Goal: Task Accomplishment & Management: Use online tool/utility

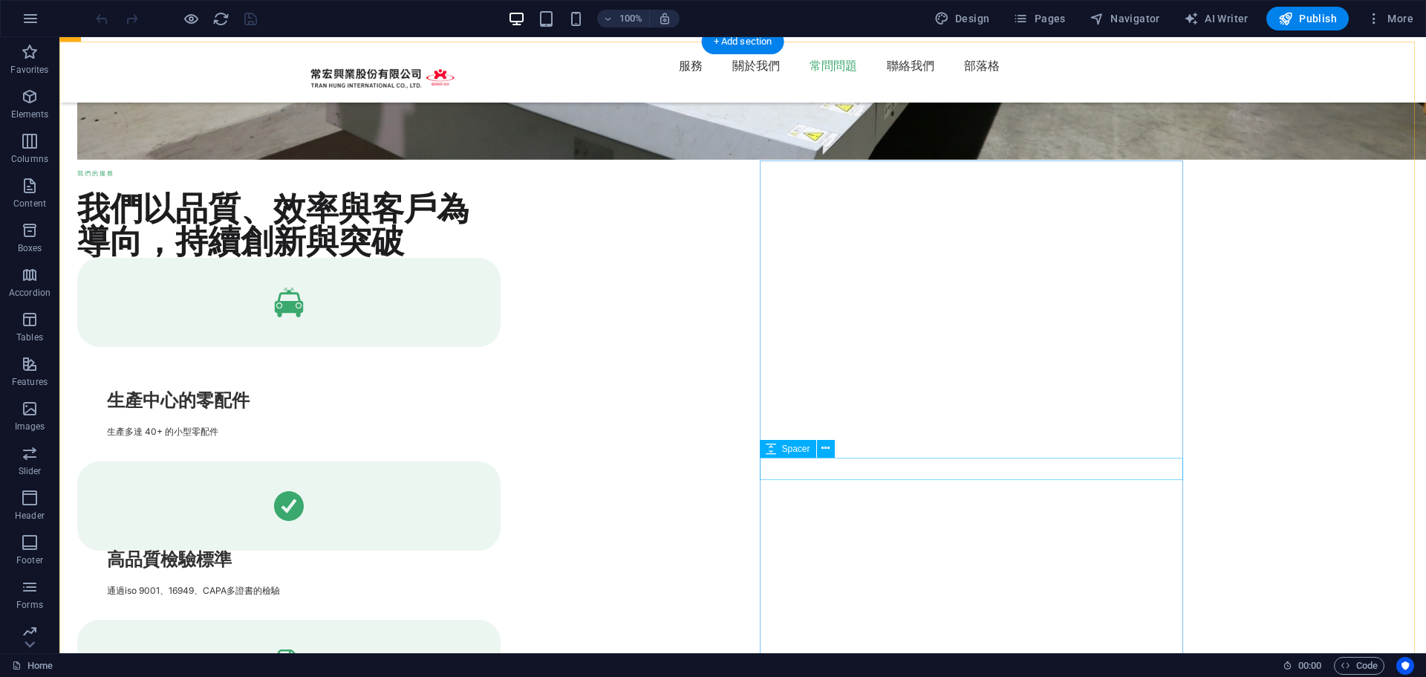
scroll to position [3240, 0]
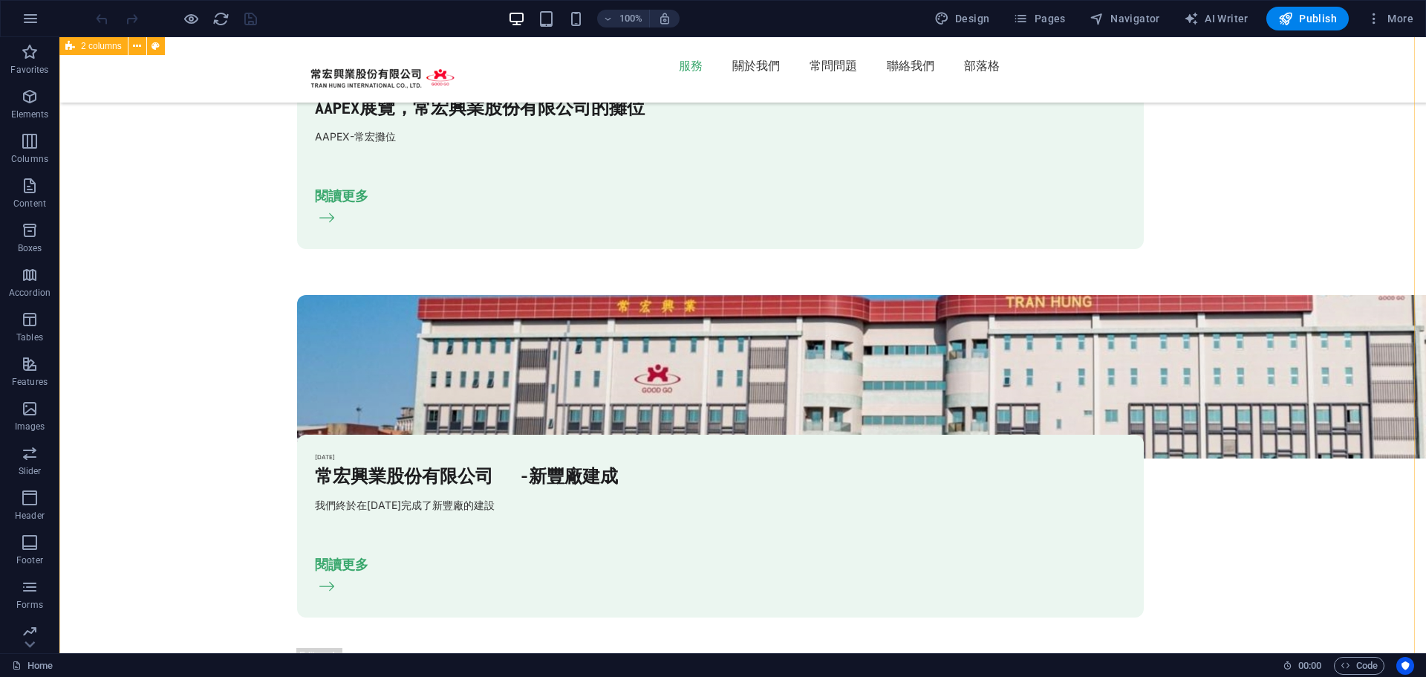
scroll to position [1754, 0]
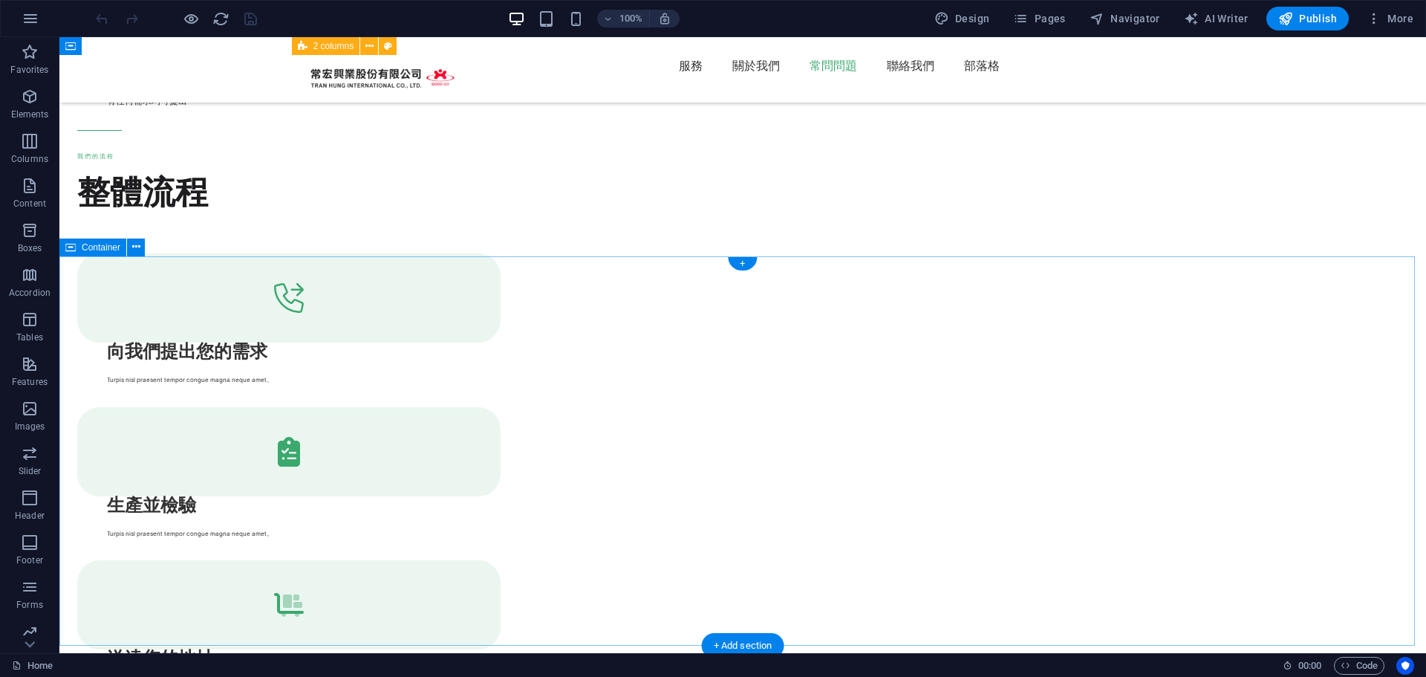
scroll to position [3936, 0]
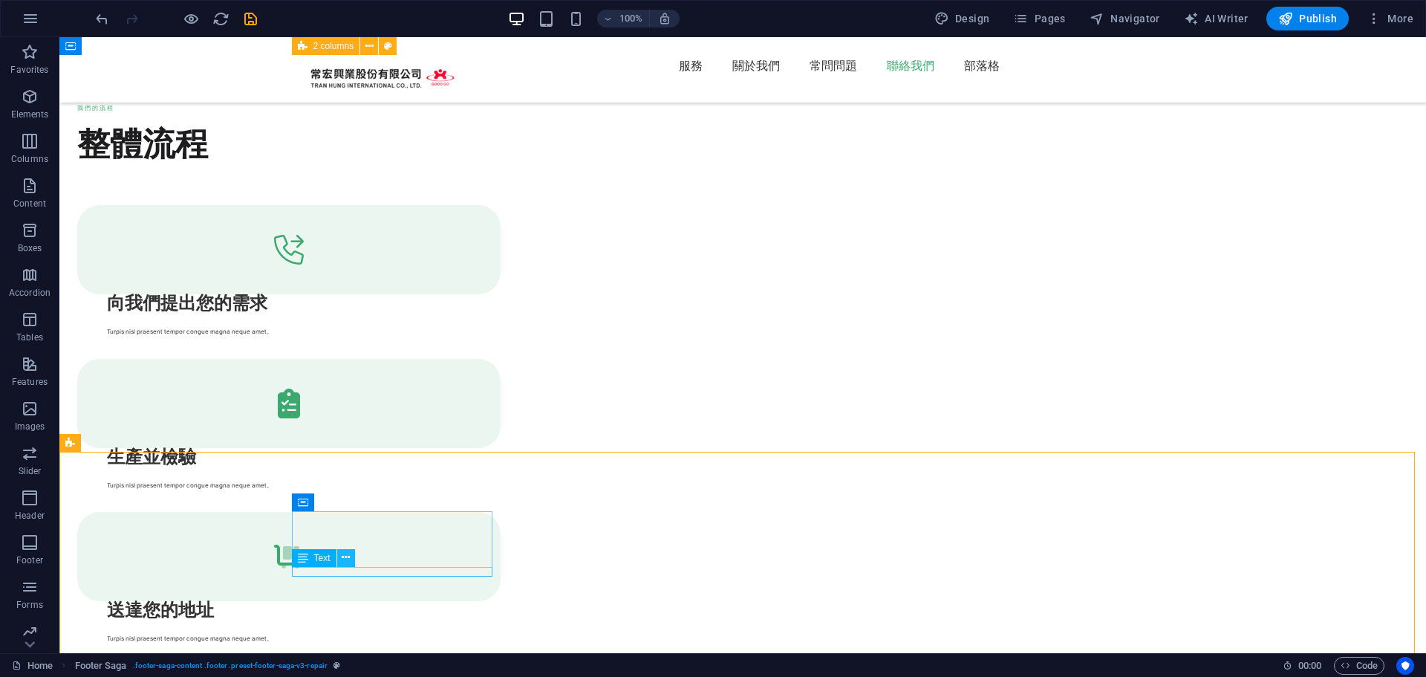
click at [350, 554] on icon at bounding box center [346, 558] width 8 height 16
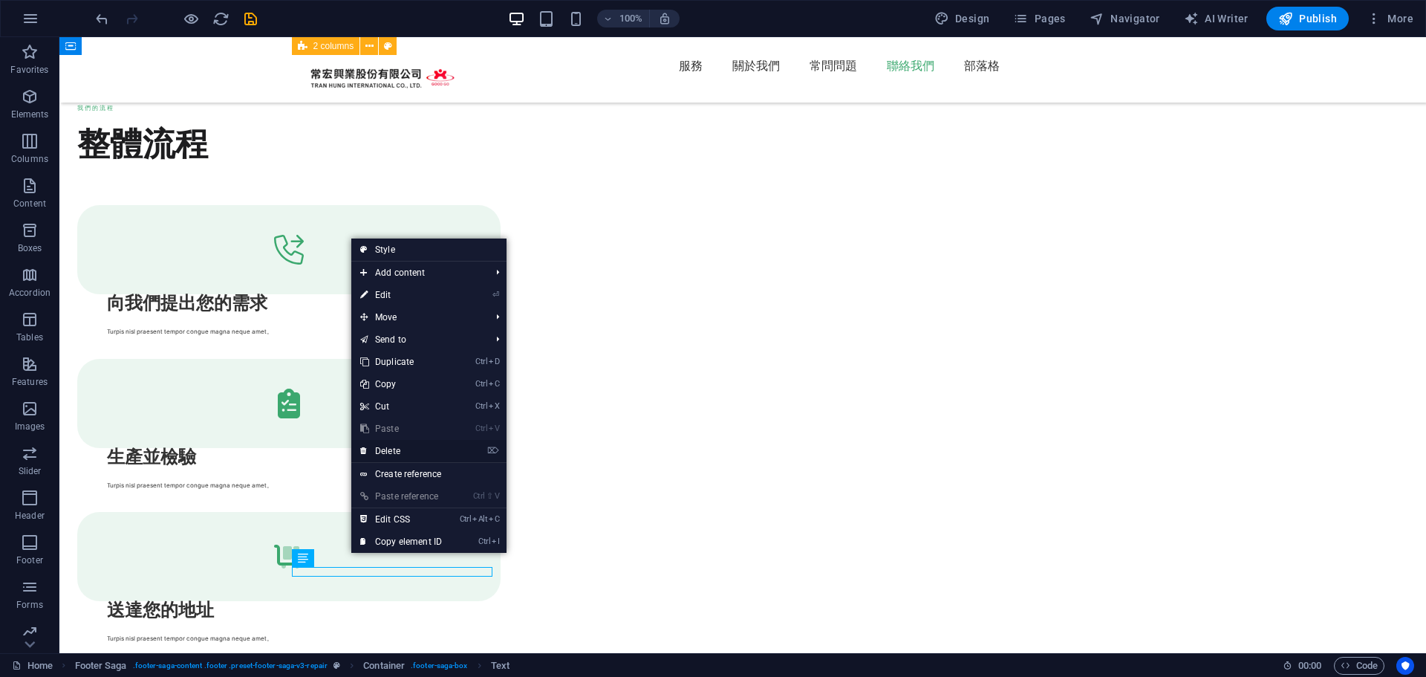
click at [417, 451] on link "⌦ Delete" at bounding box center [401, 451] width 100 height 22
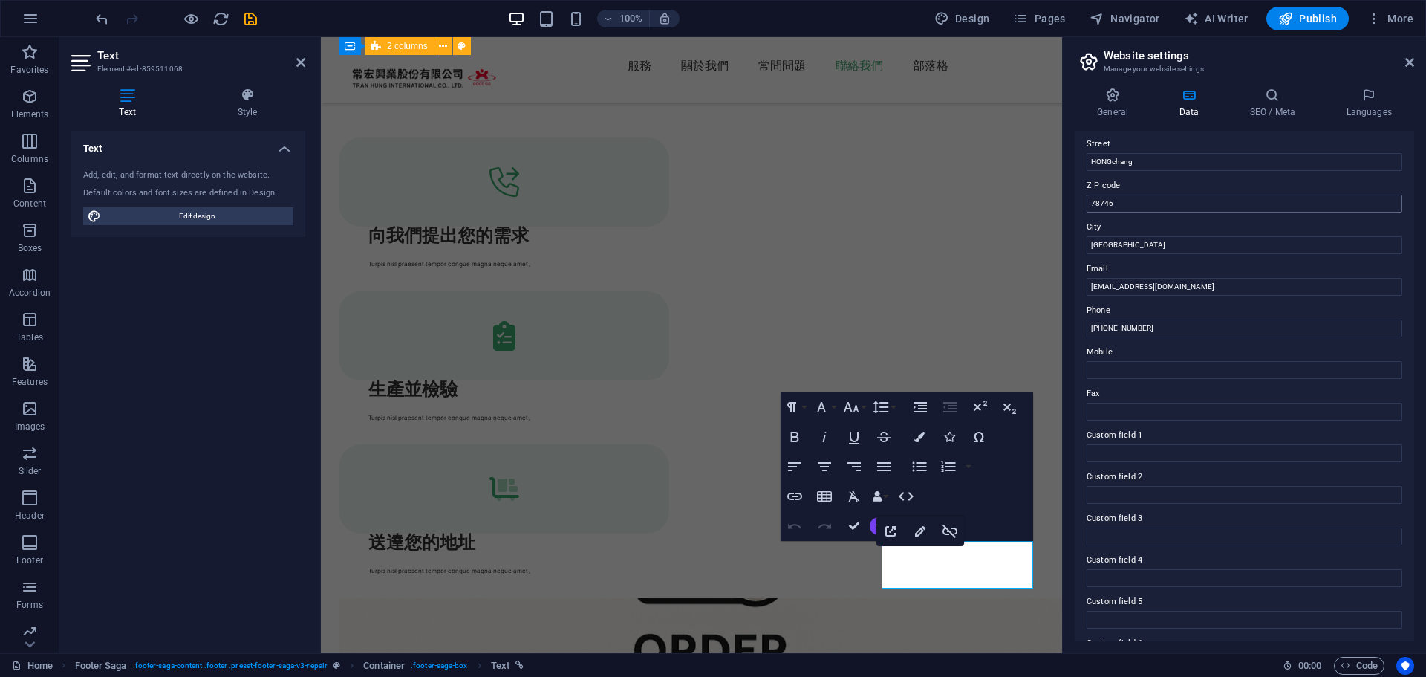
scroll to position [203, 0]
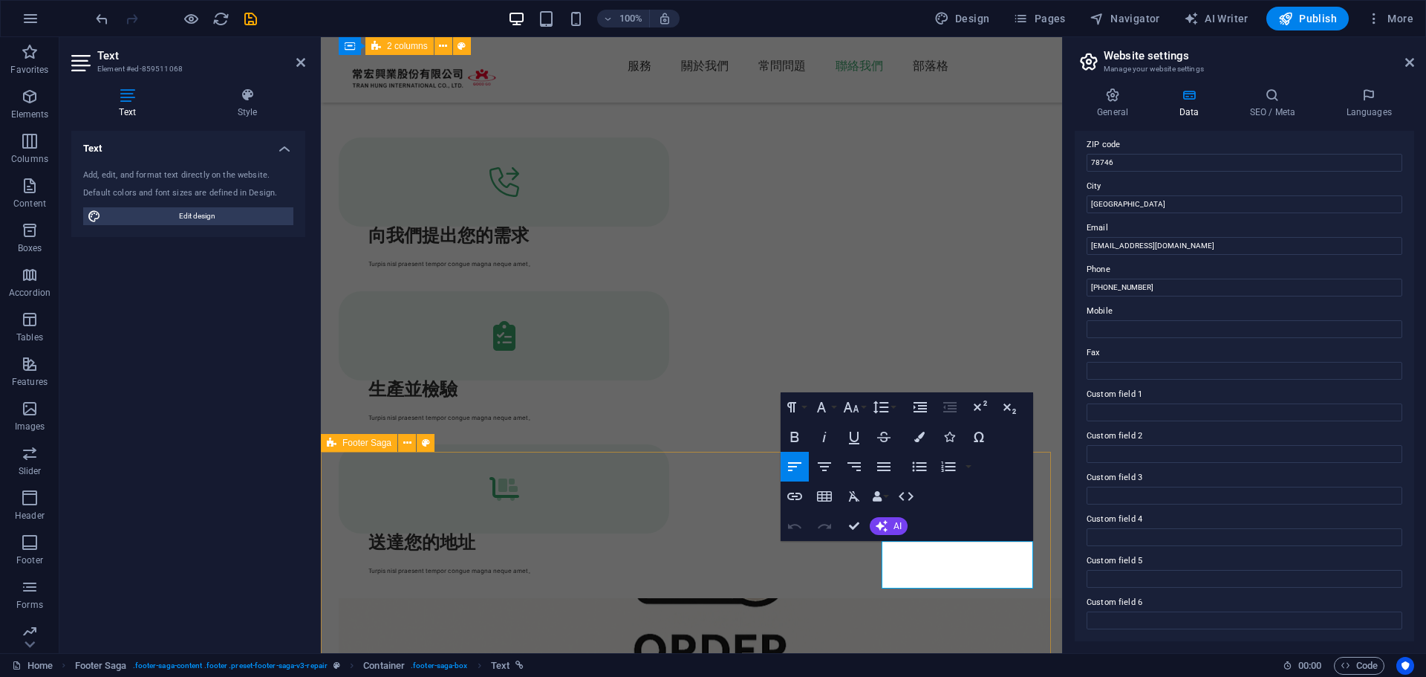
drag, startPoint x: 991, startPoint y: 578, endPoint x: 875, endPoint y: 547, distance: 120.5
click at [215, 215] on span "Edit design" at bounding box center [196, 216] width 183 height 18
select select "px"
select select "400"
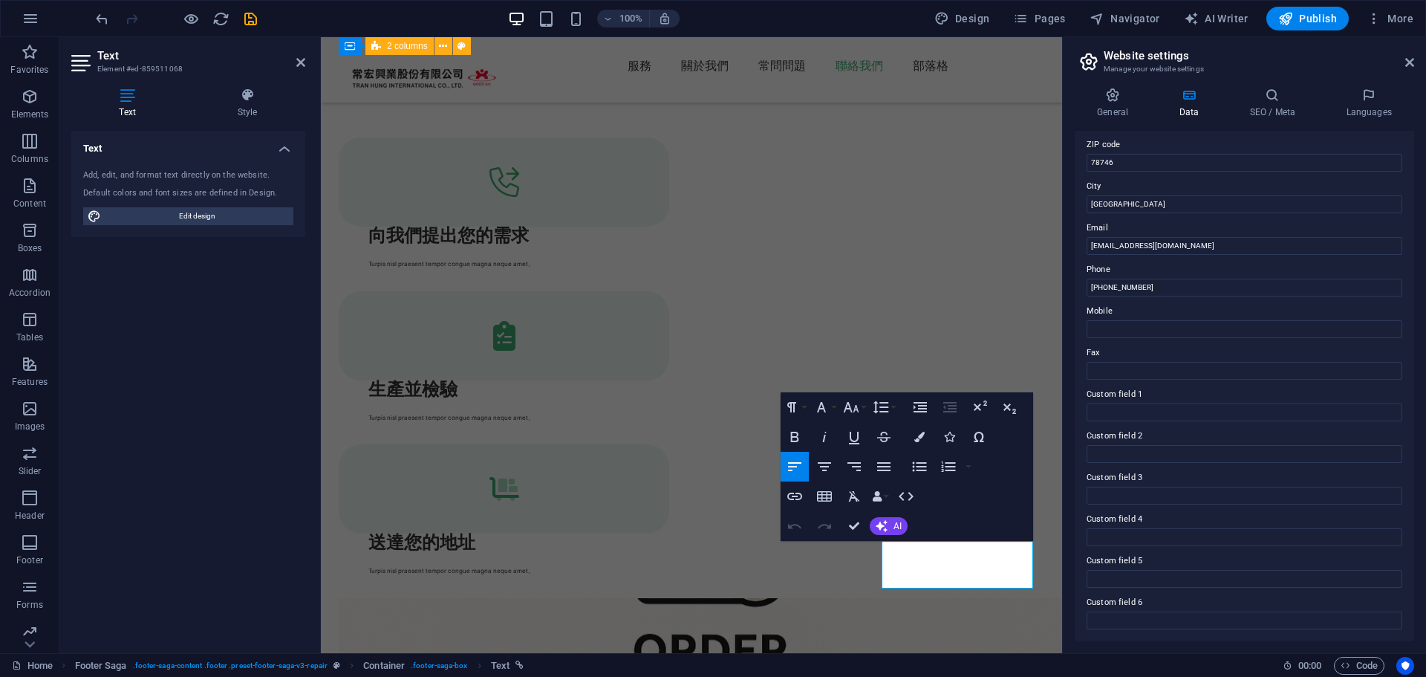
select select "px"
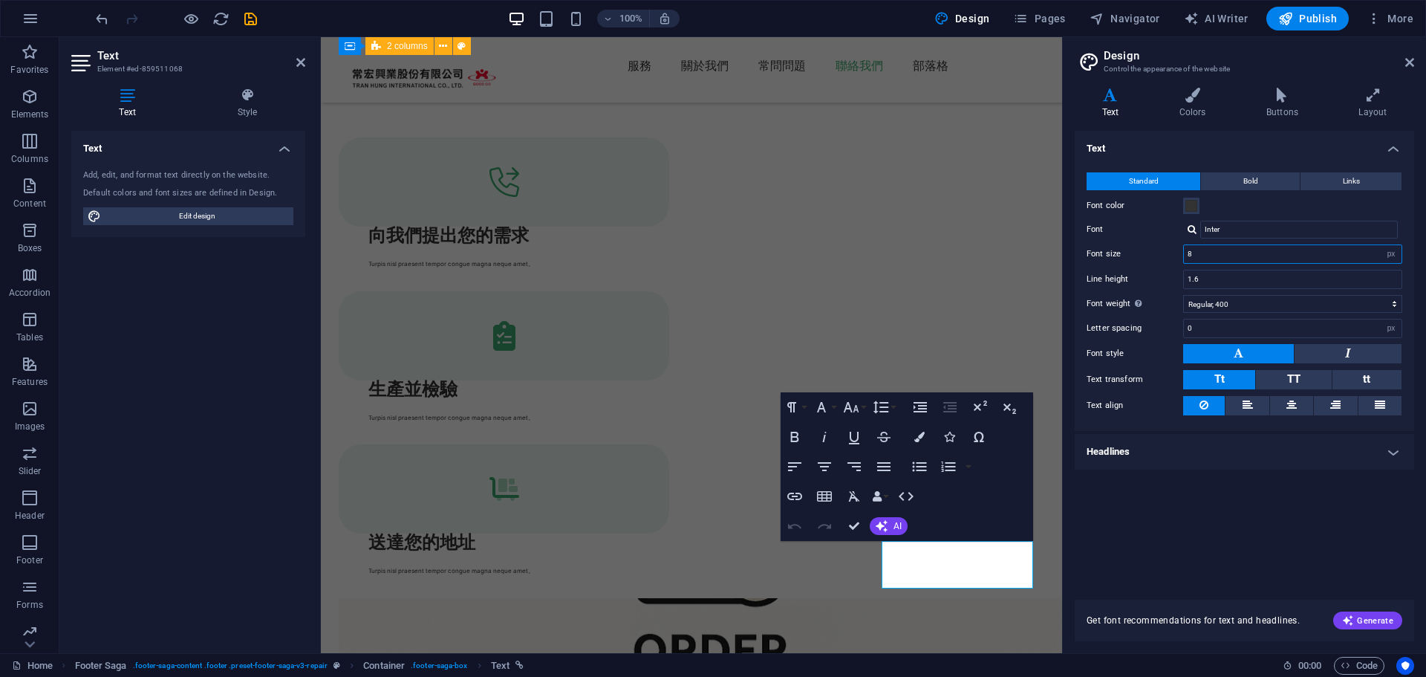
drag, startPoint x: 1185, startPoint y: 248, endPoint x: 1132, endPoint y: 240, distance: 53.4
click at [1132, 240] on div "Standard Bold Links Font color Font Inter Font size 8 rem px Line height 1.6 Fo…" at bounding box center [1244, 293] width 345 height 273
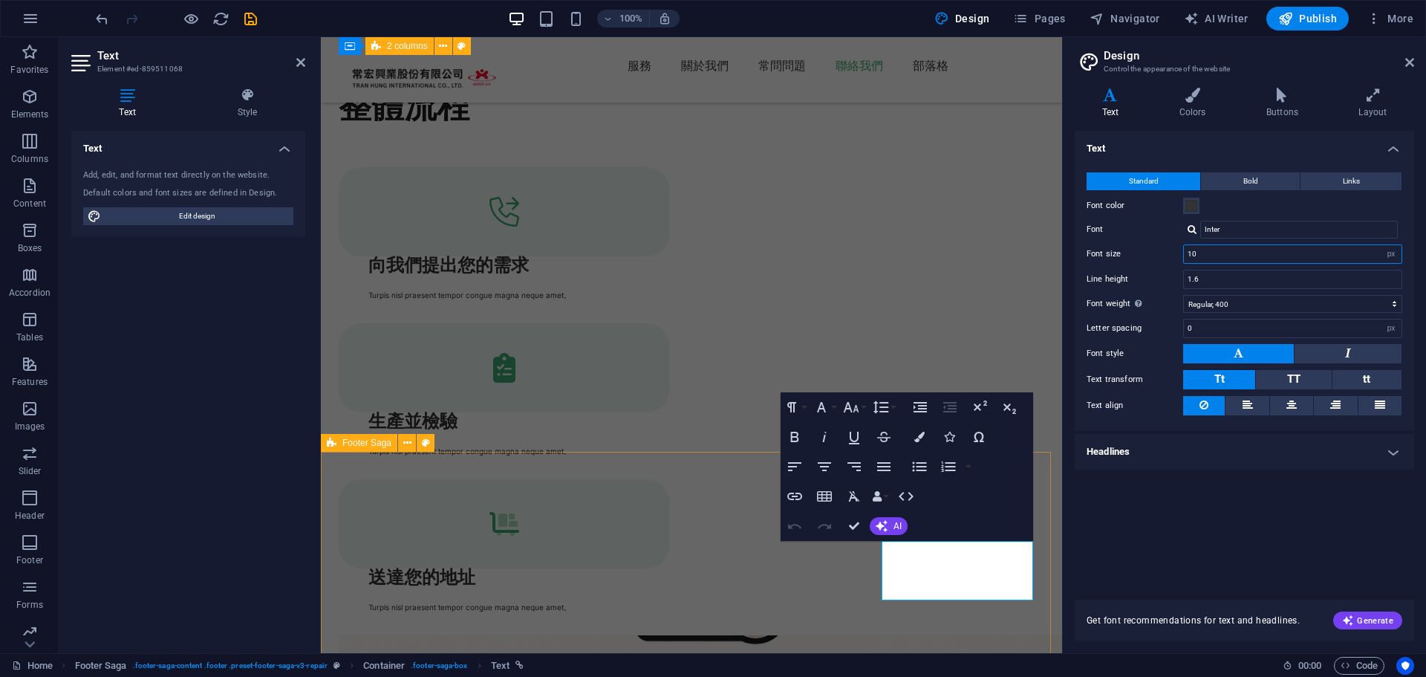
type input "10"
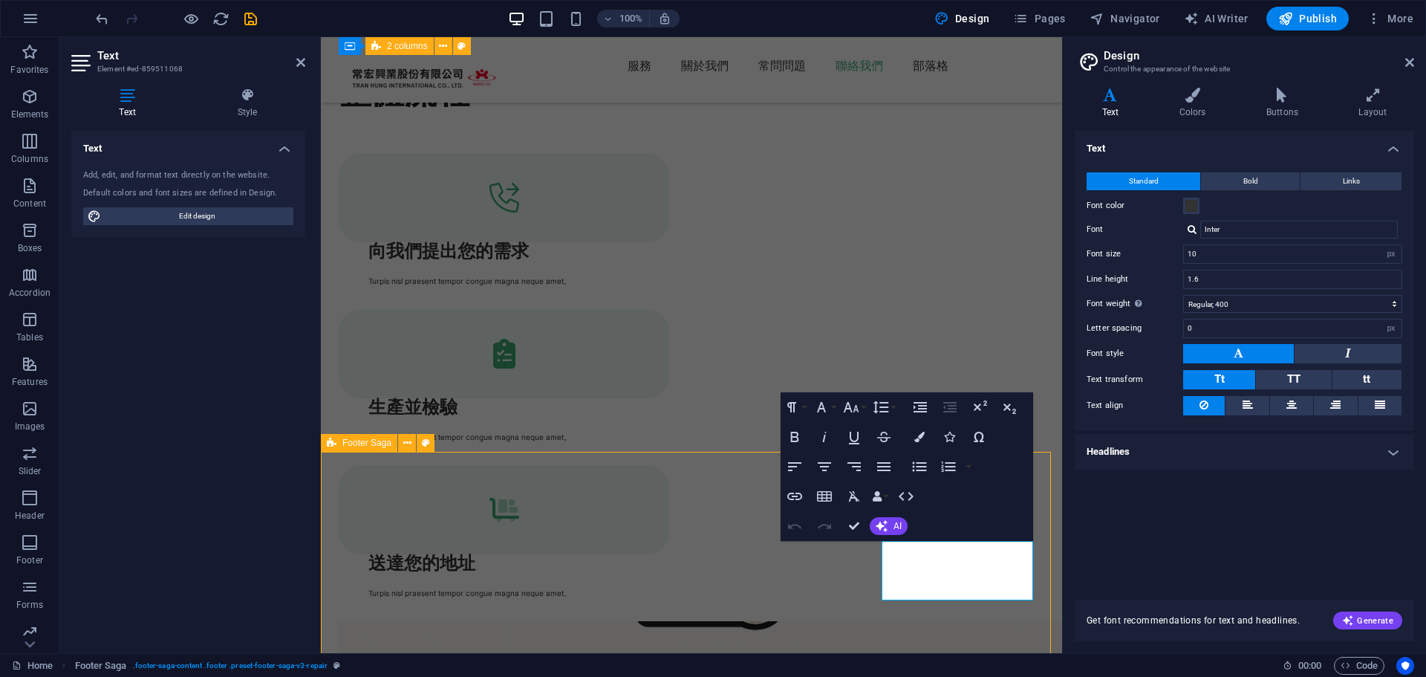
scroll to position [3961, 0]
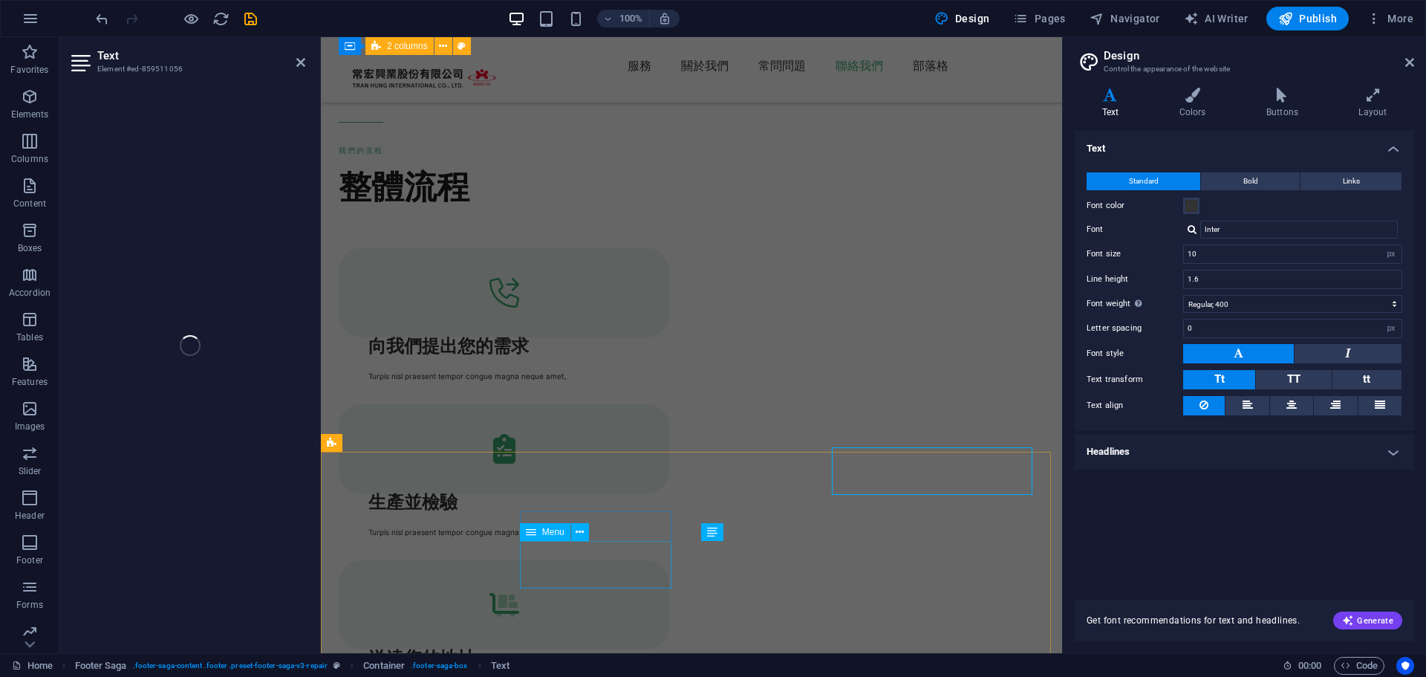
scroll to position [4042, 0]
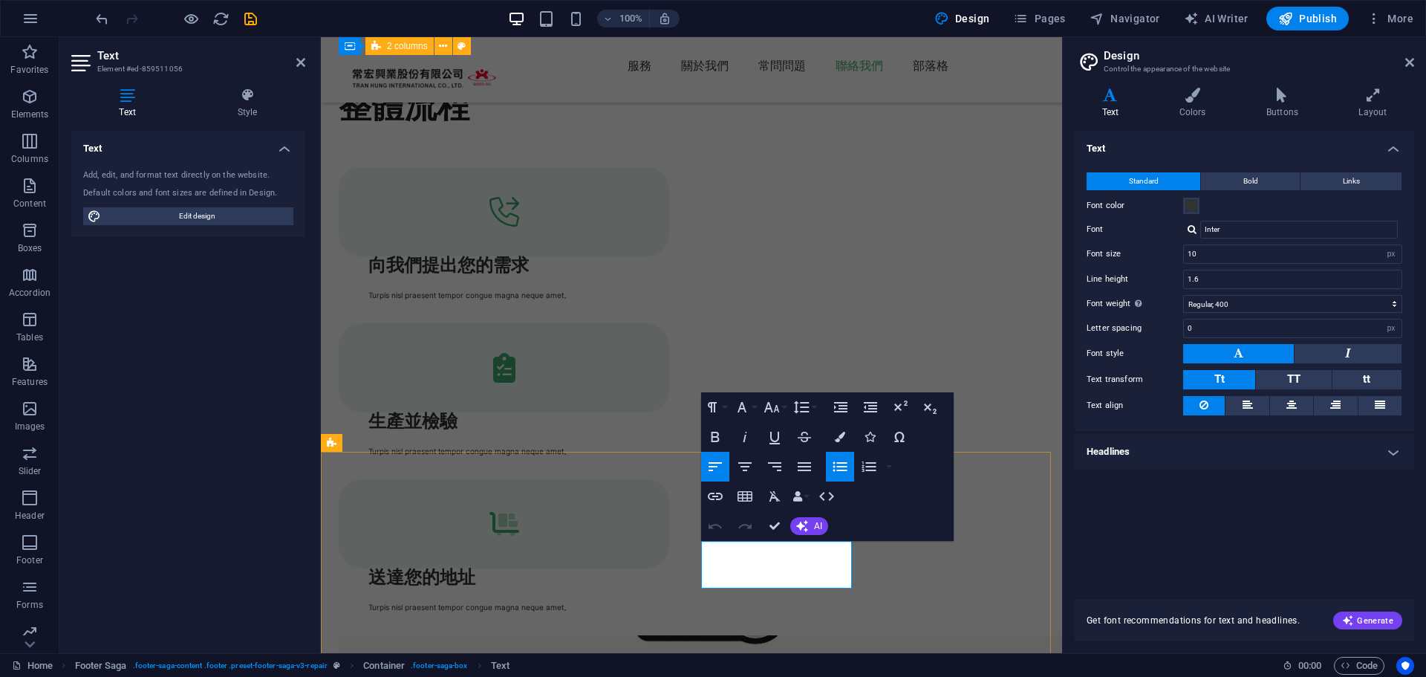
drag, startPoint x: 732, startPoint y: 548, endPoint x: 687, endPoint y: 548, distance: 44.6
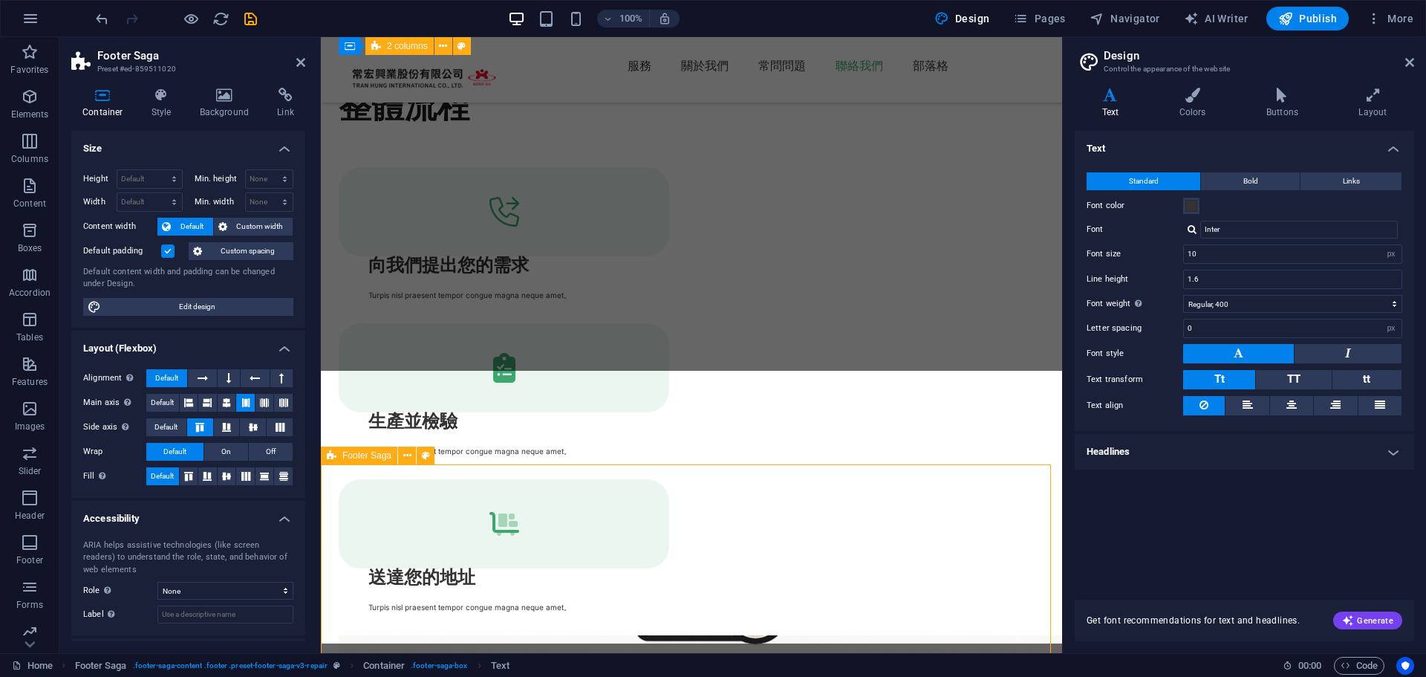
scroll to position [4029, 0]
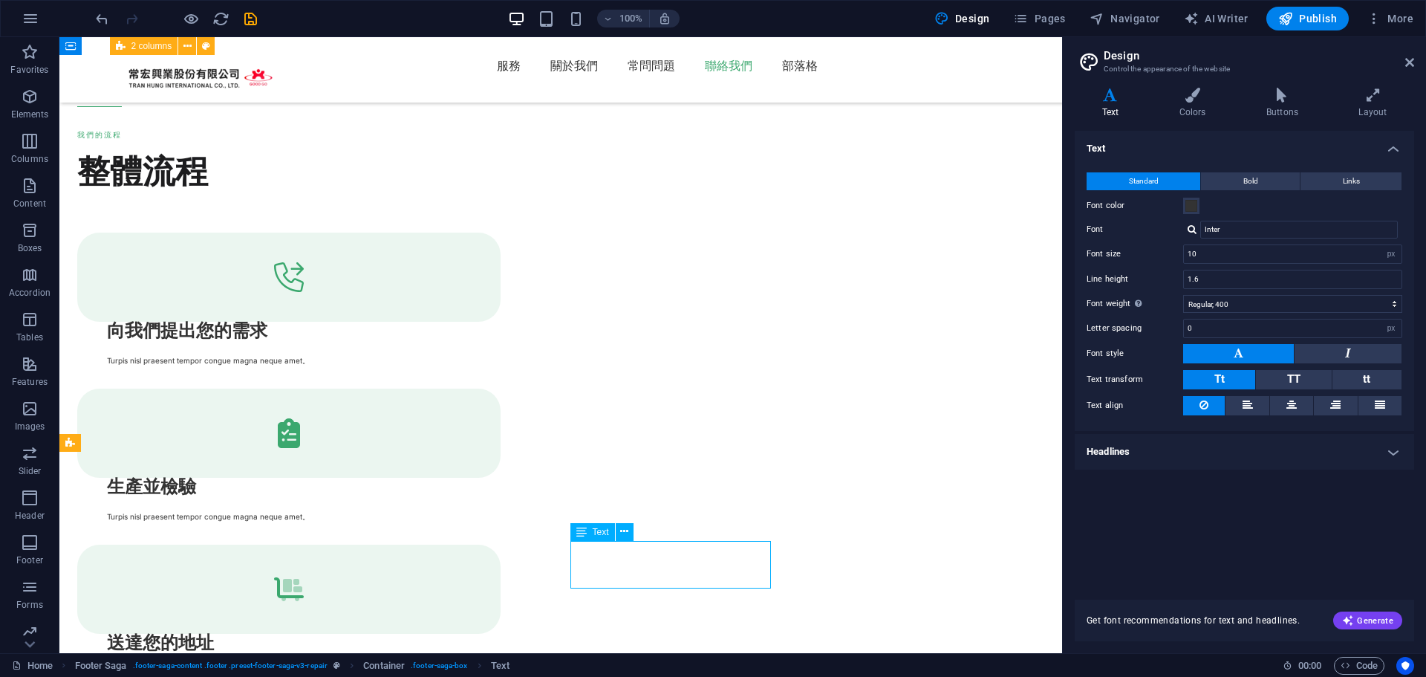
drag, startPoint x: 475, startPoint y: 556, endPoint x: 722, endPoint y: 553, distance: 247.3
click at [798, 77] on nav "服務 關於我們 常問問題 聯絡我們 部落格" at bounding box center [560, 65] width 891 height 24
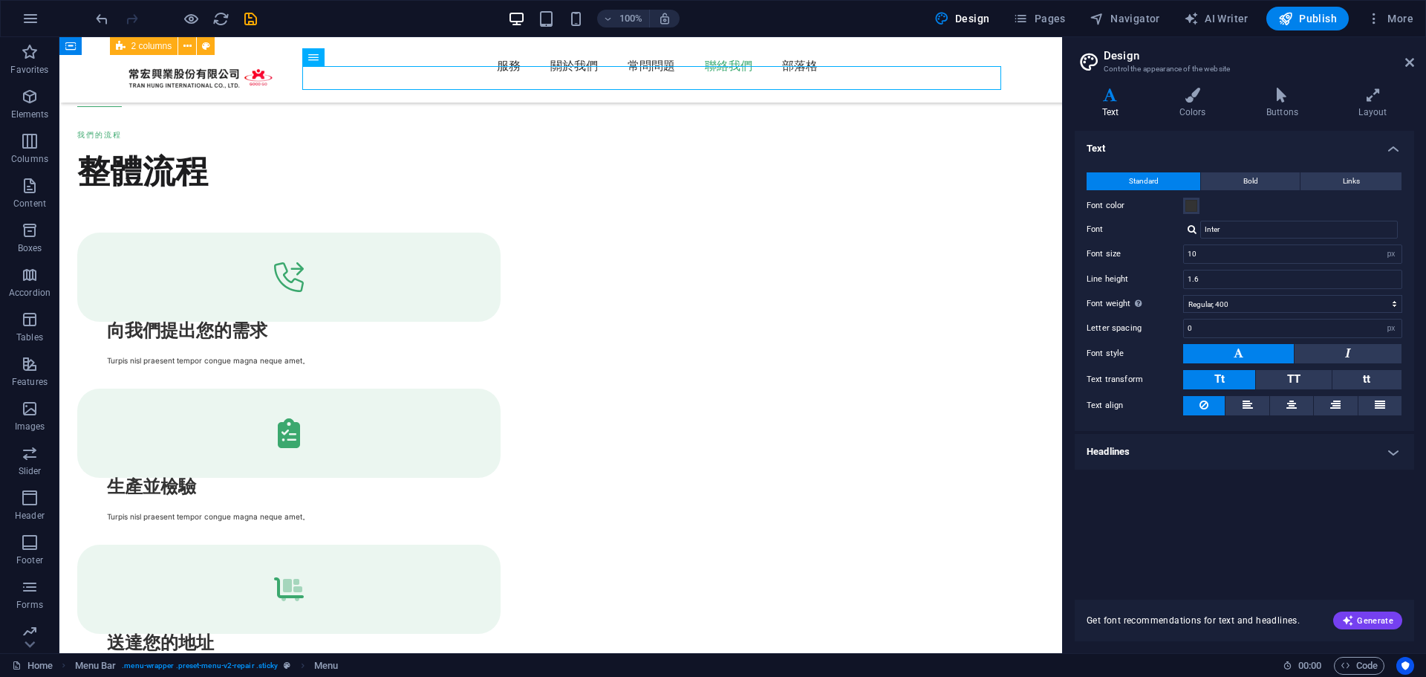
click at [1412, 54] on h2 "Design" at bounding box center [1259, 55] width 310 height 13
click at [1405, 59] on icon at bounding box center [1409, 62] width 9 height 12
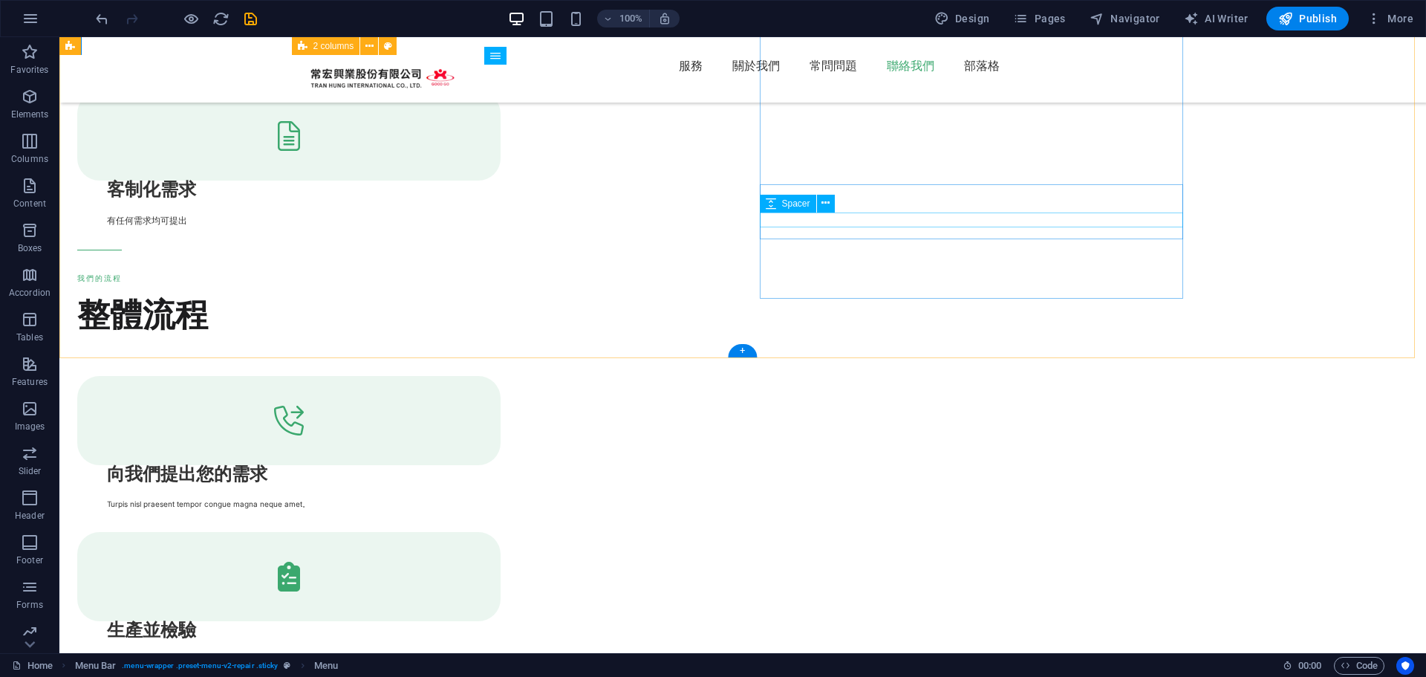
scroll to position [4019, 0]
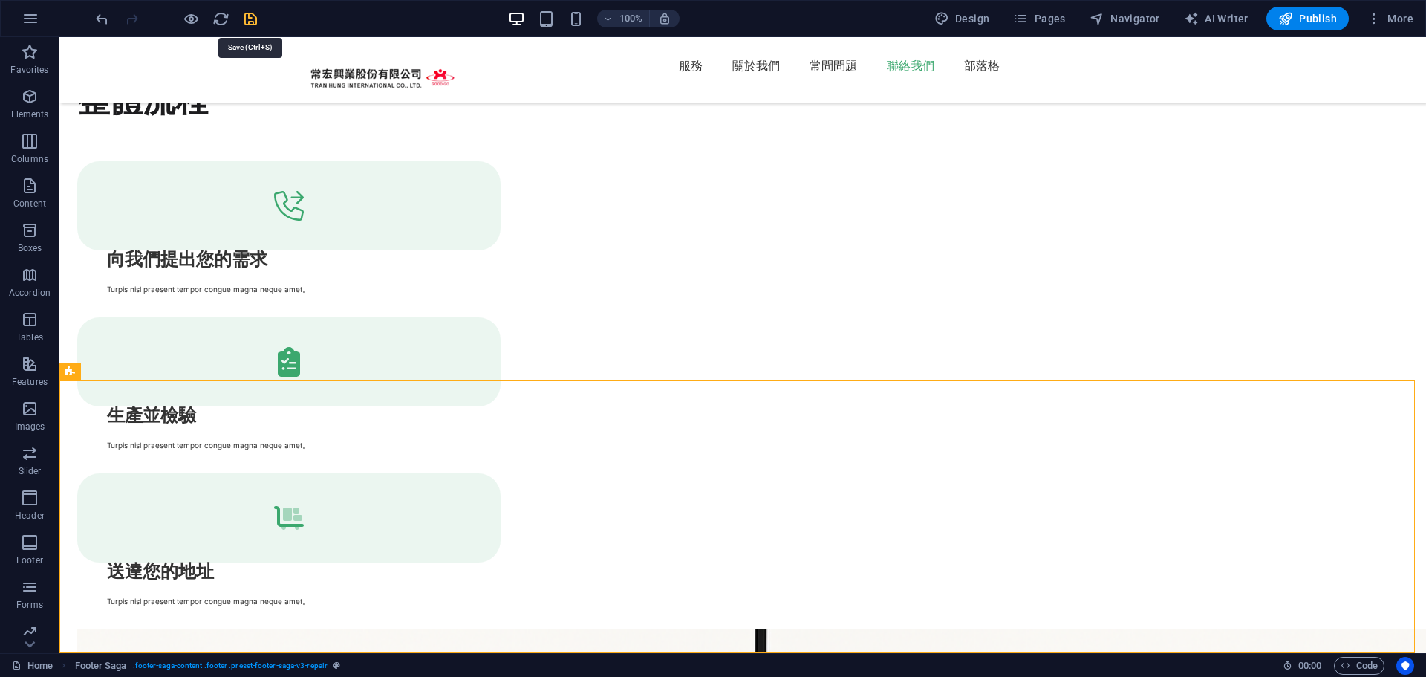
click at [248, 19] on icon "save" at bounding box center [250, 18] width 17 height 17
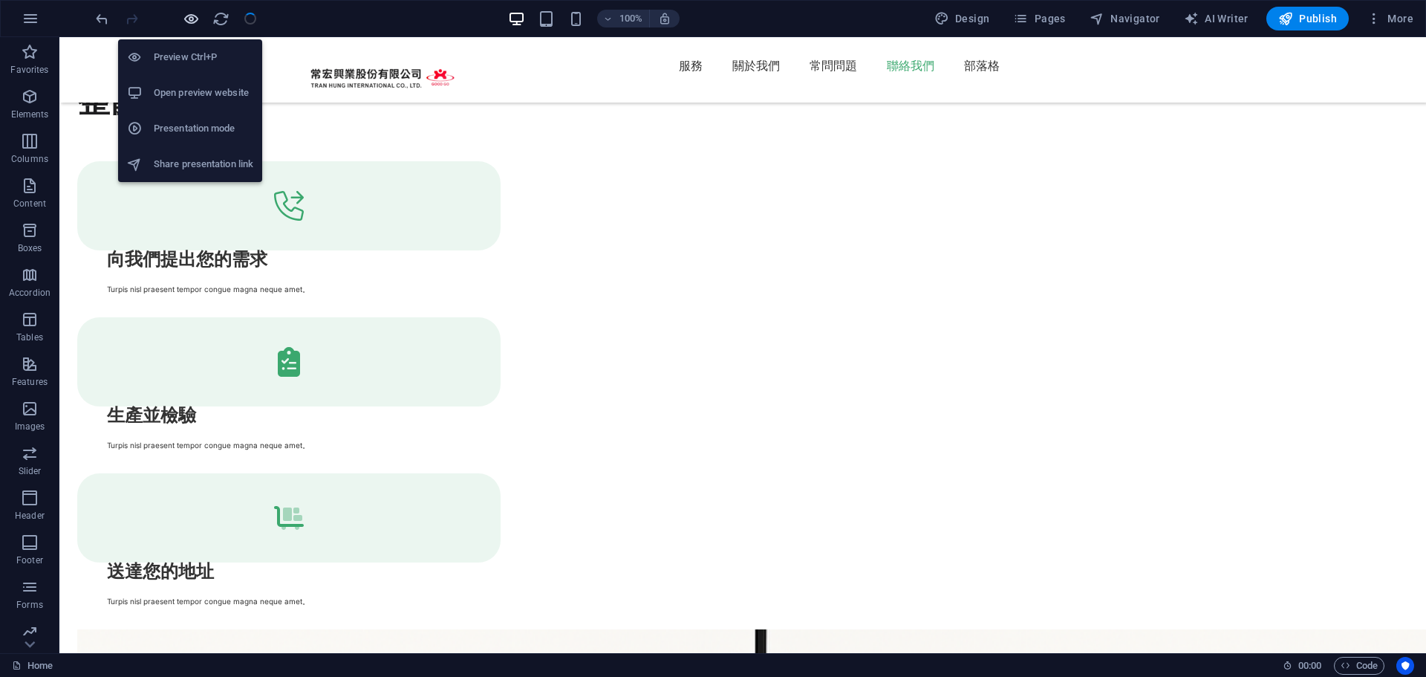
click at [194, 16] on icon "button" at bounding box center [191, 18] width 17 height 17
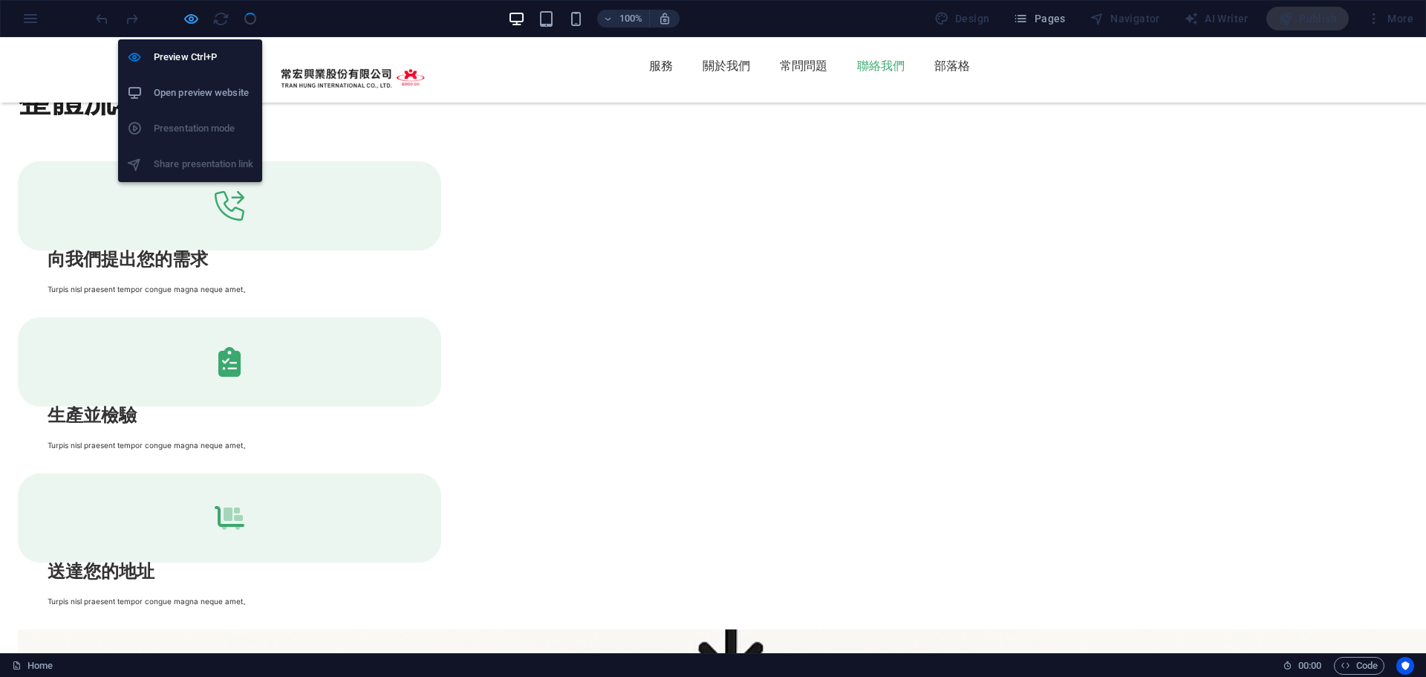
scroll to position [3883, 0]
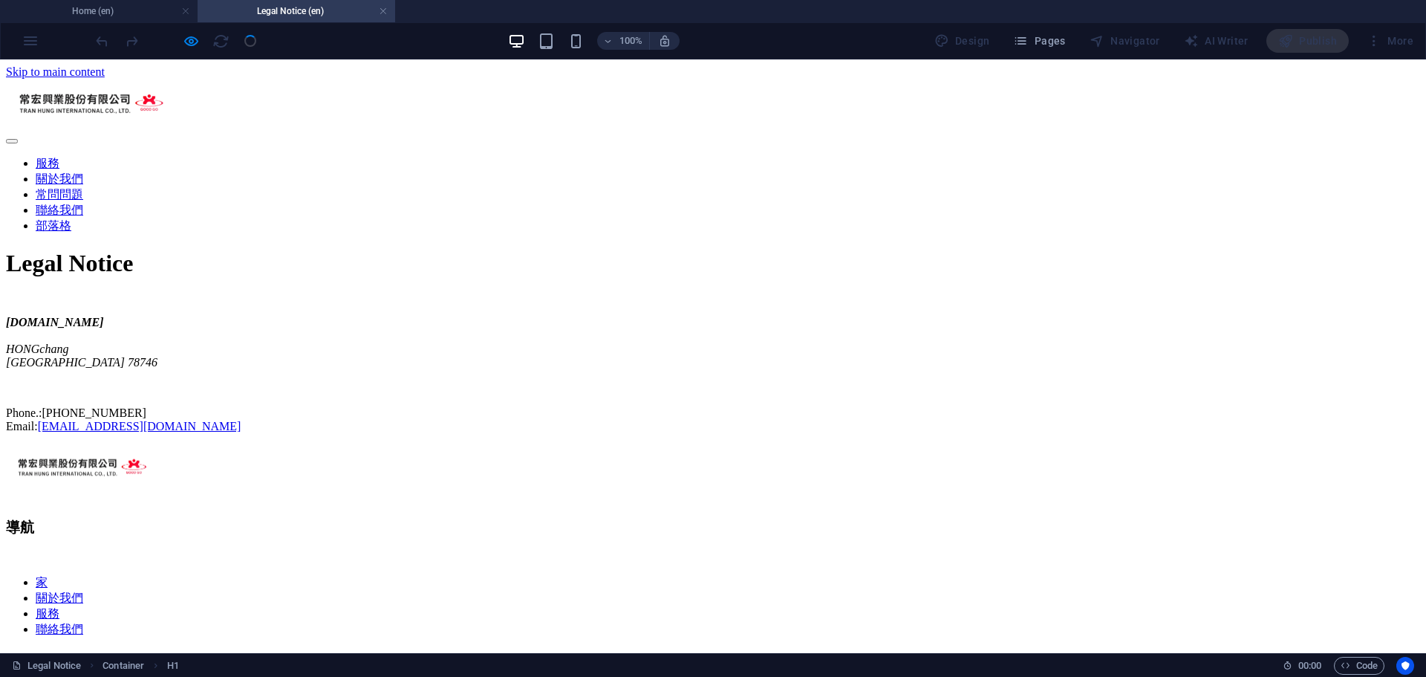
scroll to position [0, 0]
click at [387, 13] on link at bounding box center [383, 11] width 9 height 14
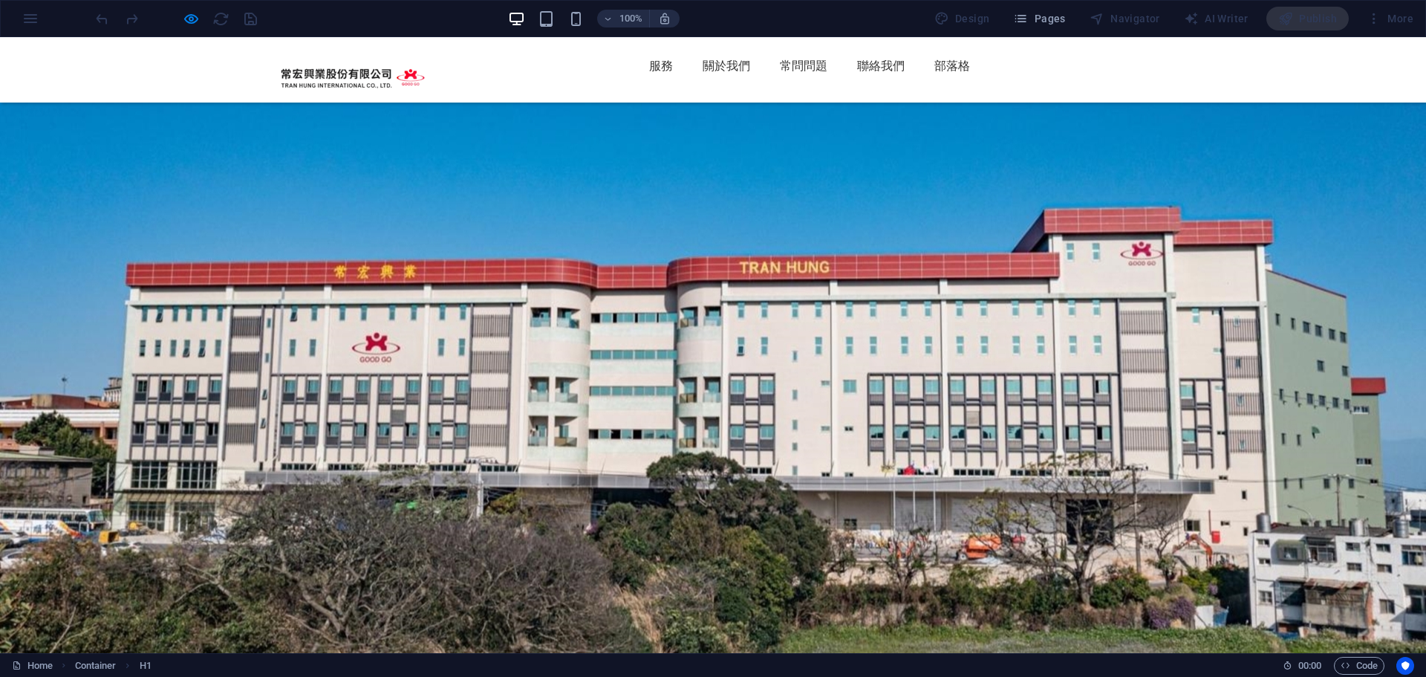
scroll to position [3881, 0]
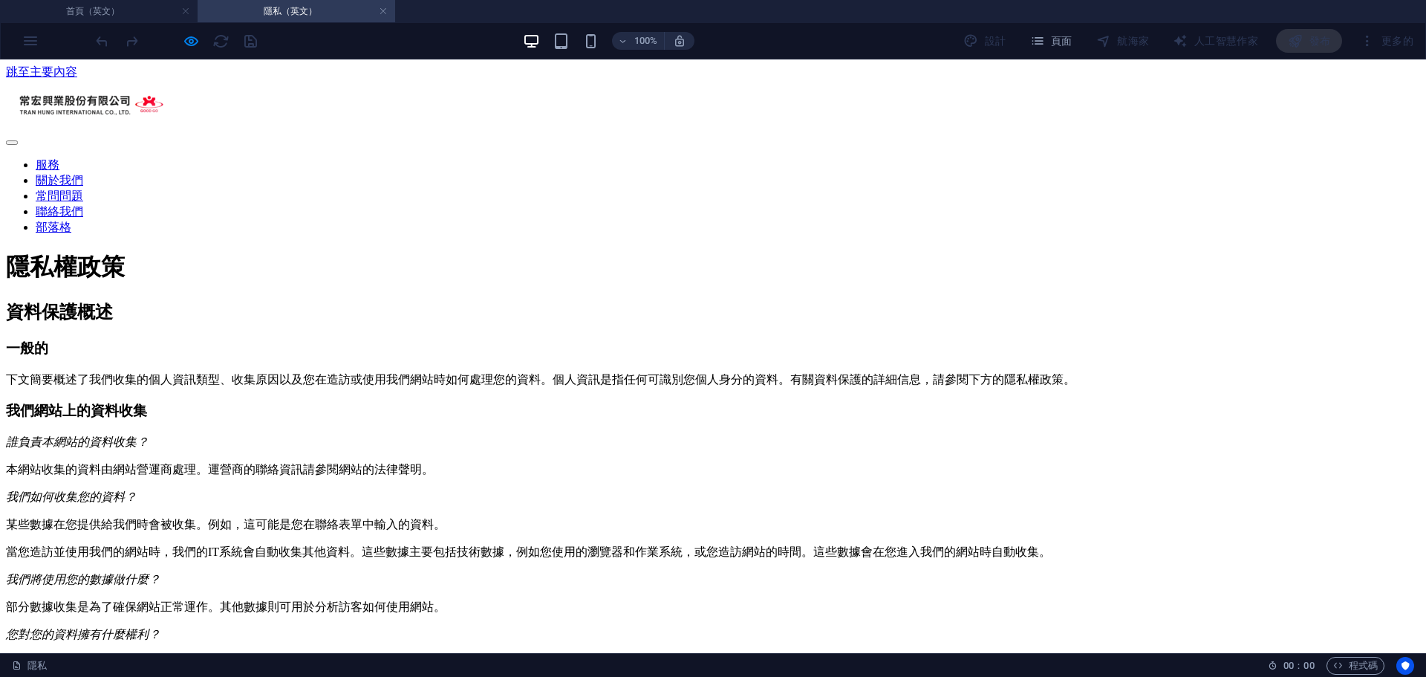
scroll to position [0, 0]
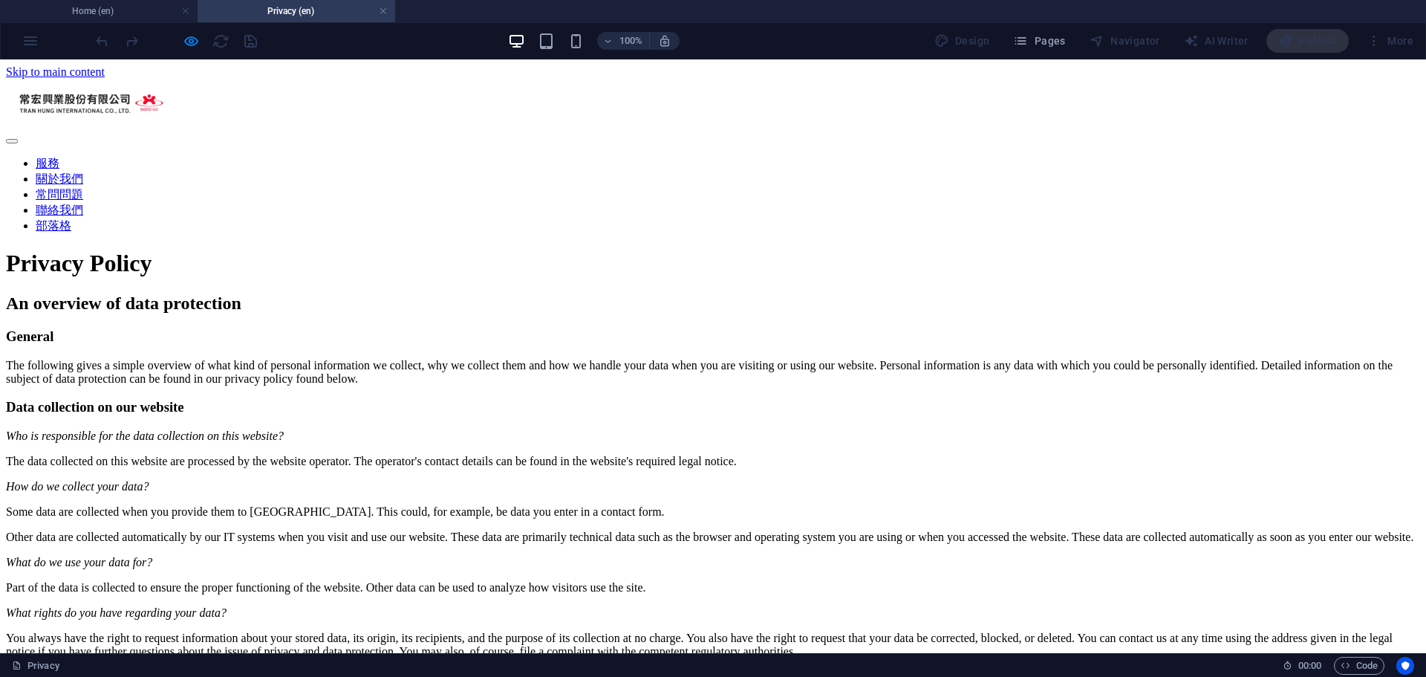
click at [104, 10] on h4 "Home (en)" at bounding box center [99, 11] width 198 height 16
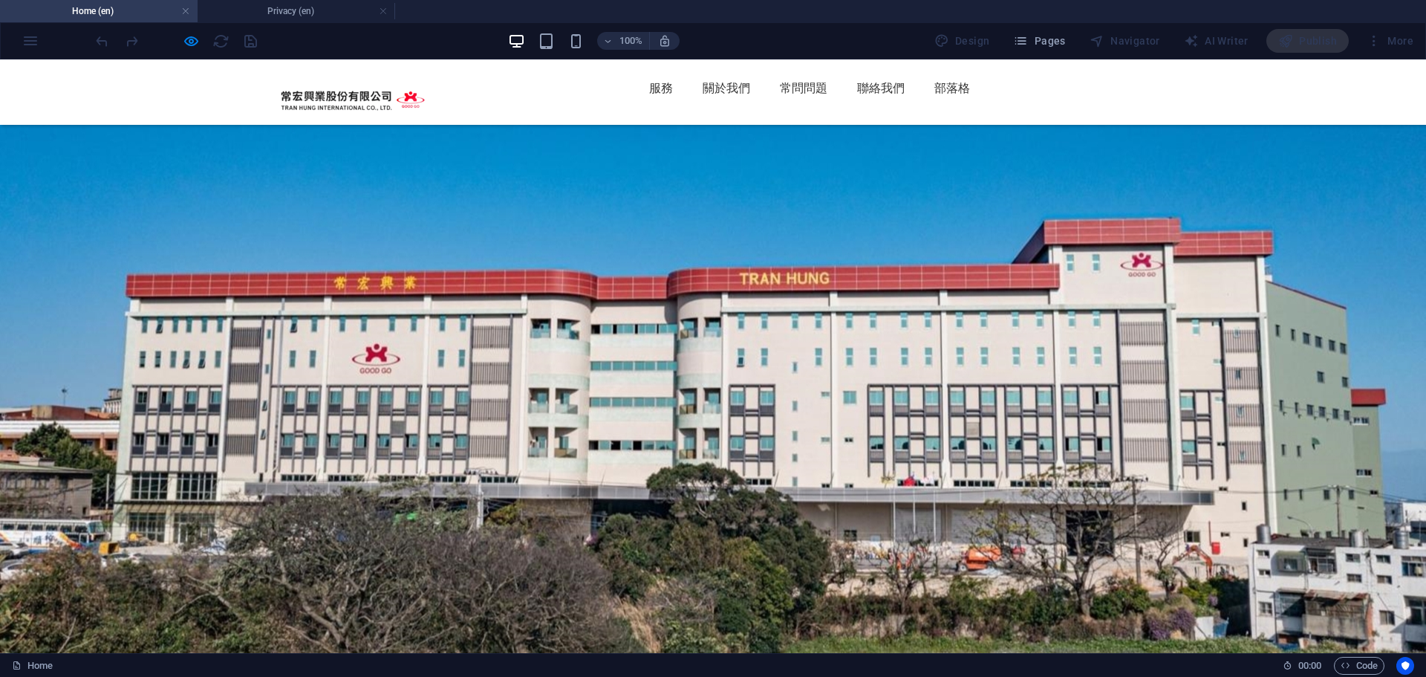
scroll to position [3881, 0]
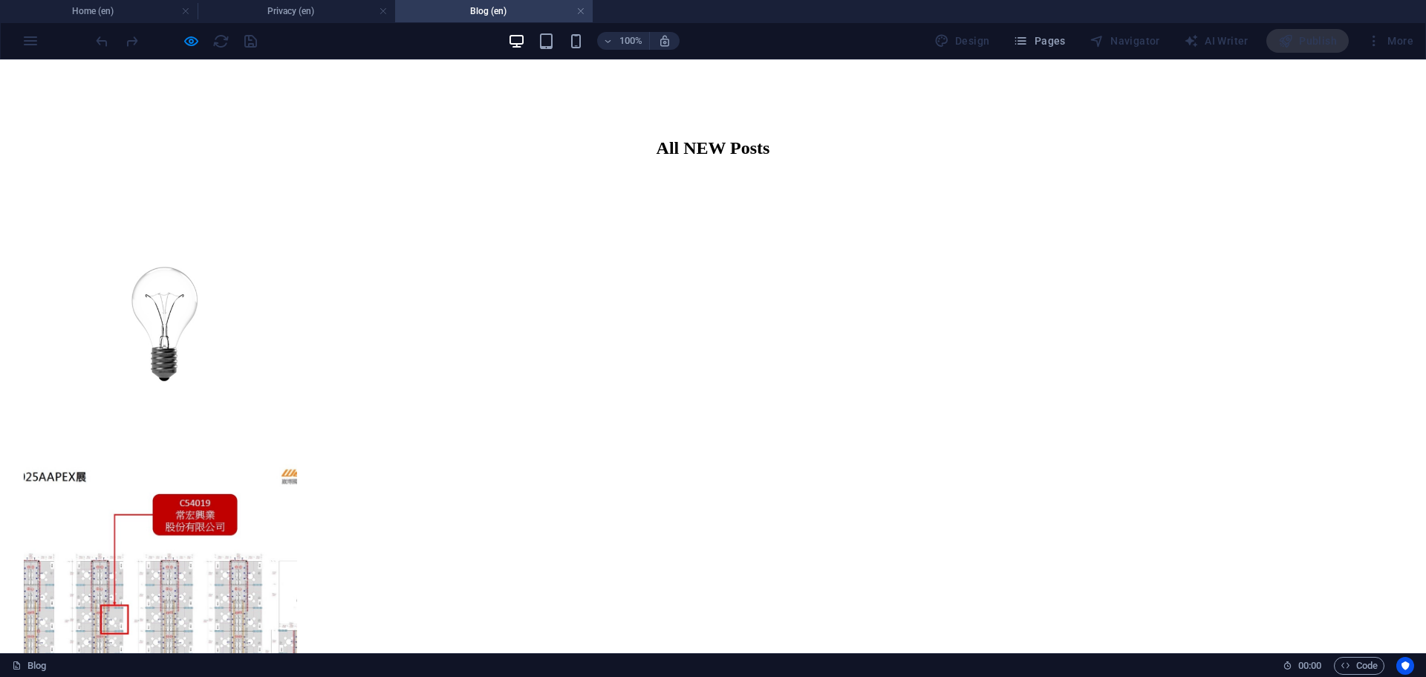
scroll to position [804, 0]
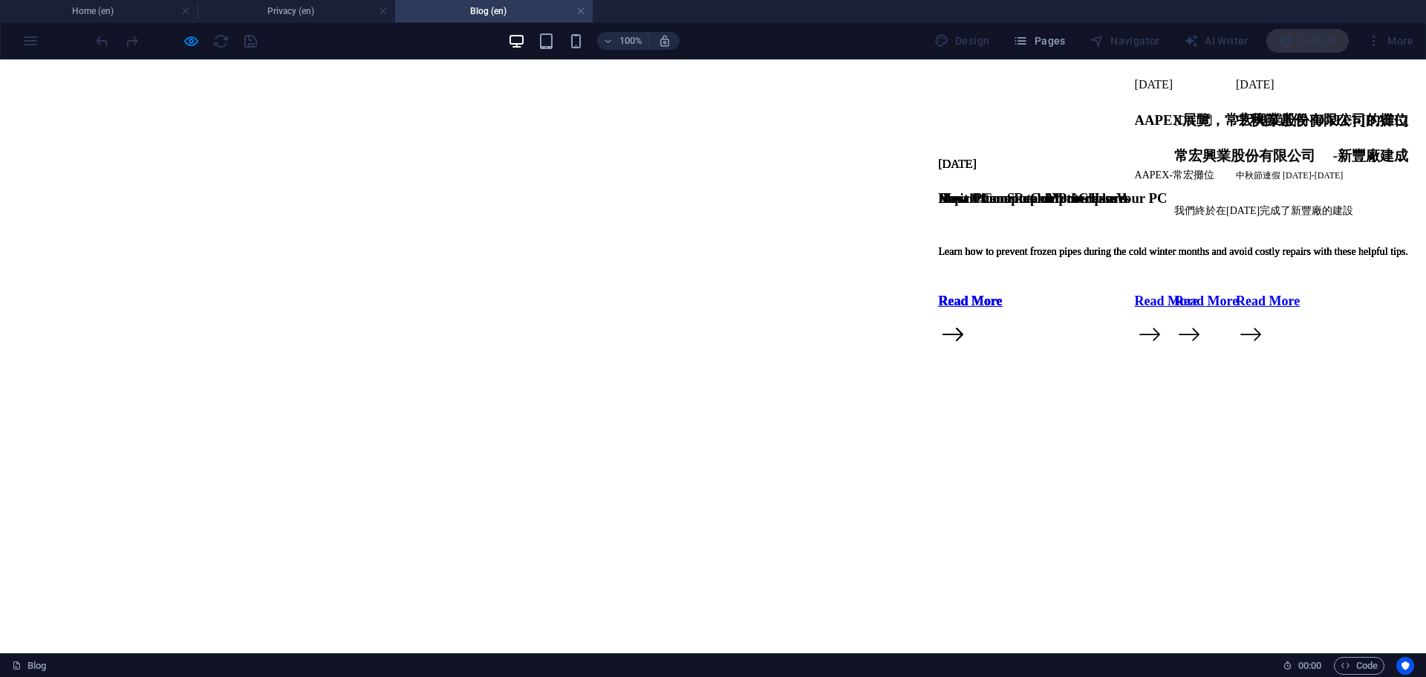
scroll to position [0, 0]
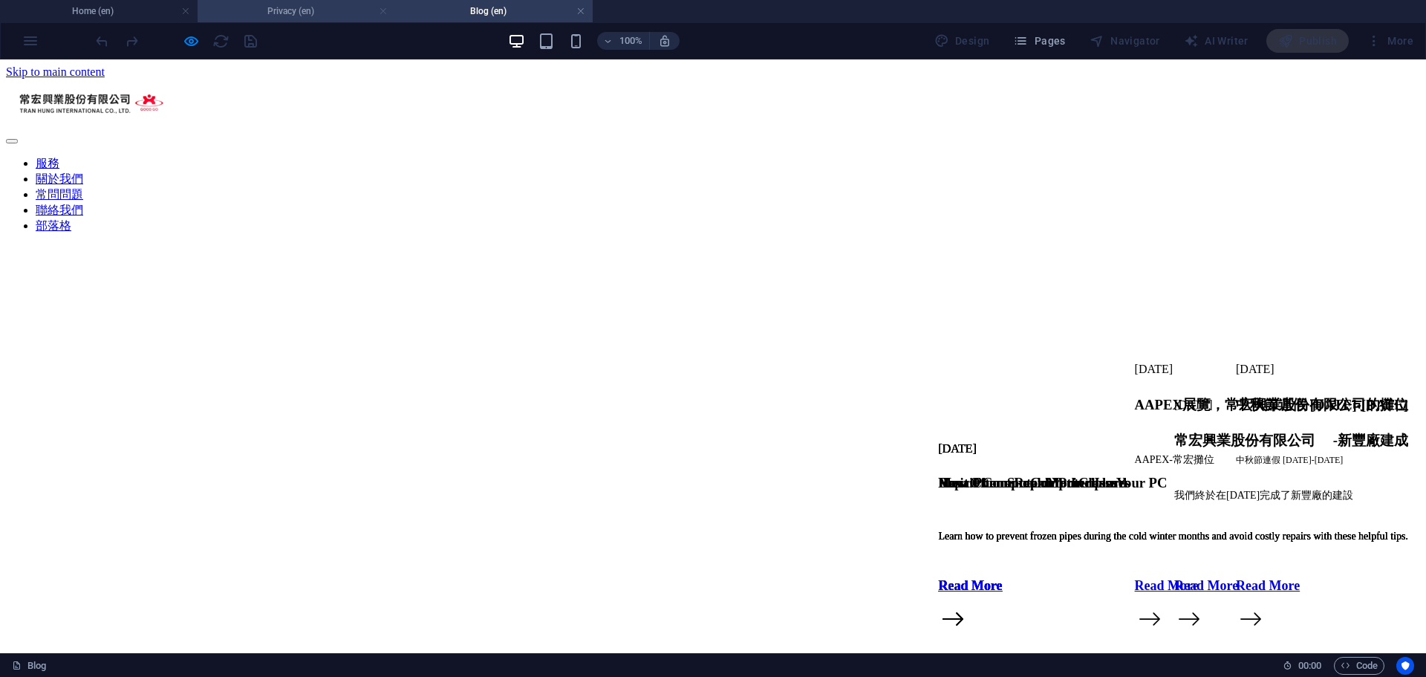
click at [385, 11] on link at bounding box center [383, 11] width 9 height 14
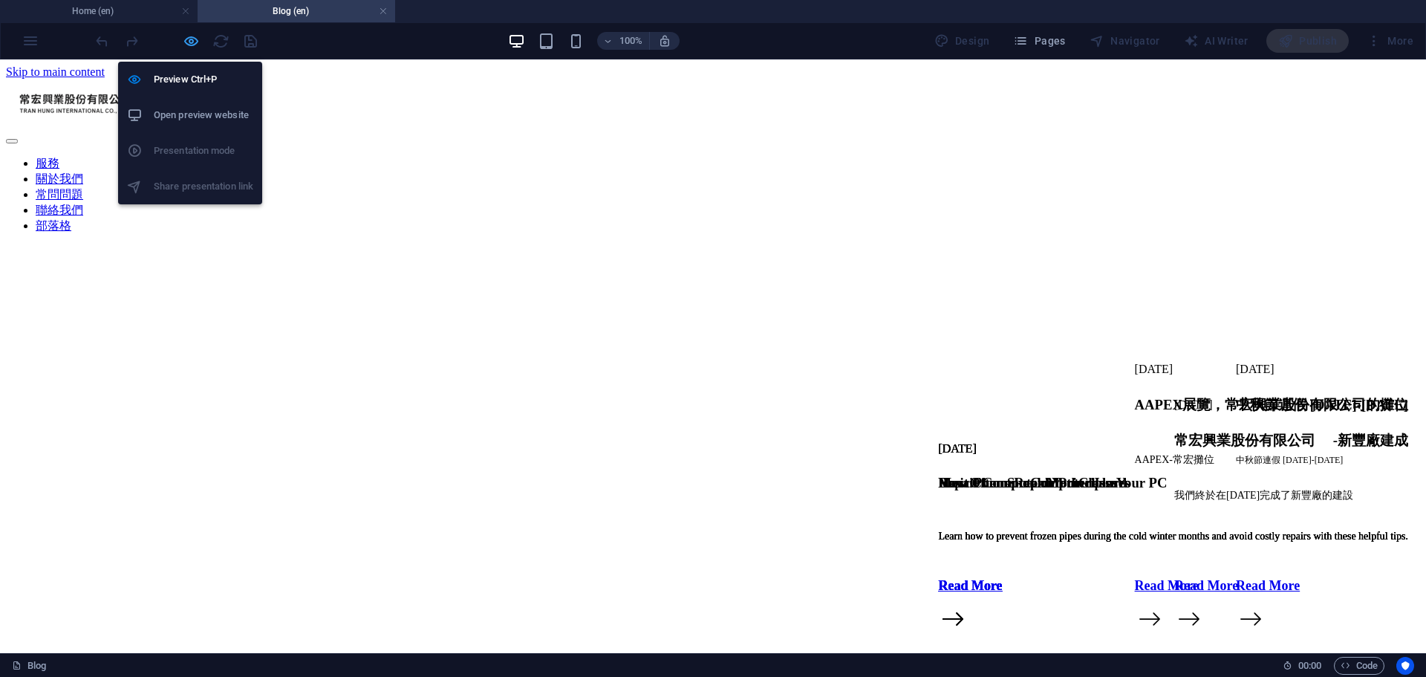
click at [183, 47] on icon "button" at bounding box center [191, 41] width 17 height 17
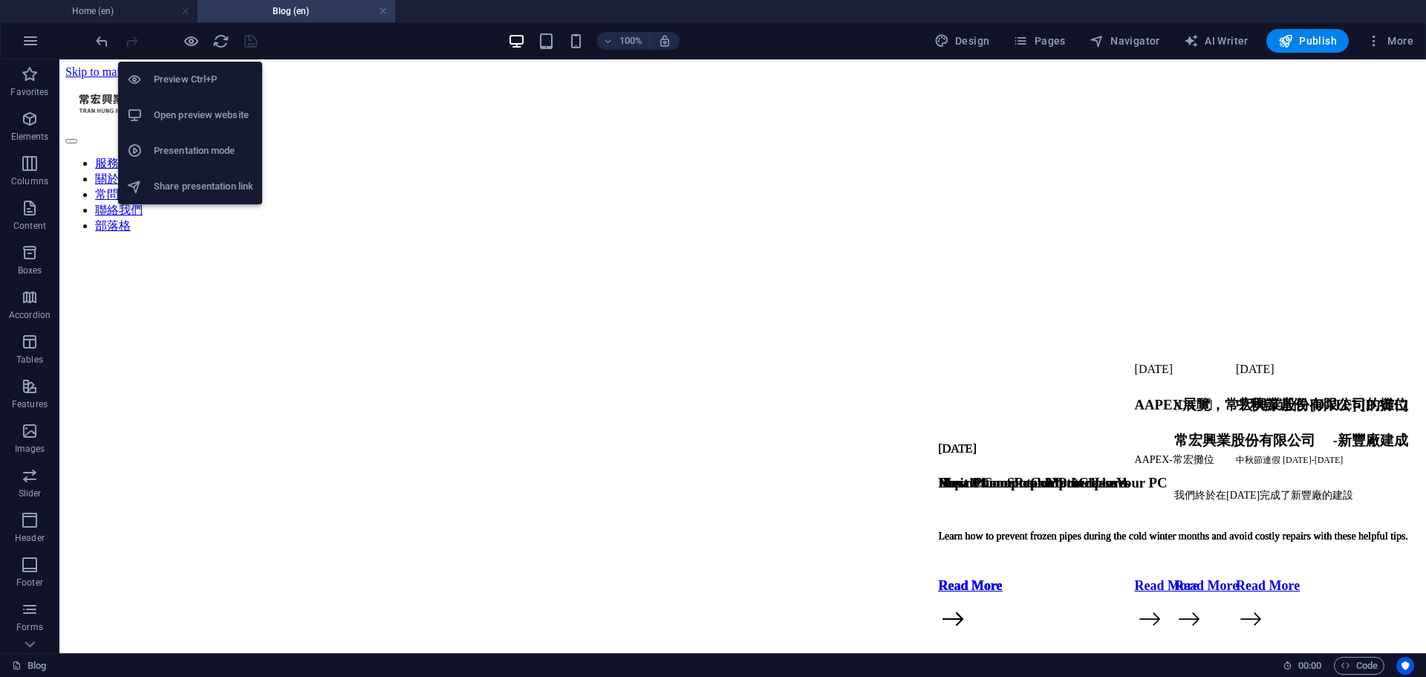
click at [203, 119] on h6 "Open preview website" at bounding box center [204, 115] width 100 height 18
